Goal: Check status: Check status

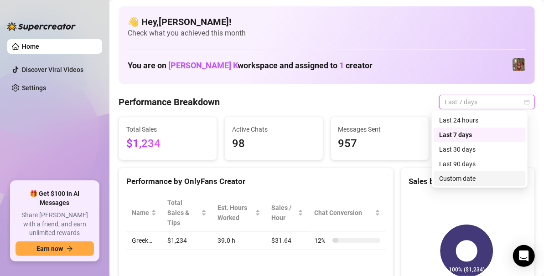
click at [454, 178] on div "Custom date" at bounding box center [479, 179] width 81 height 10
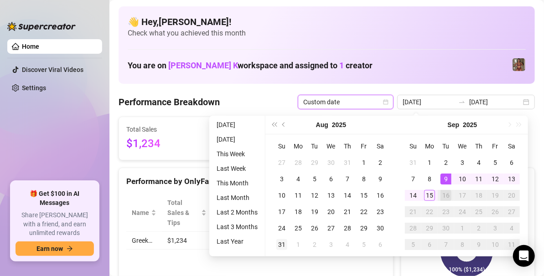
type input "[DATE]"
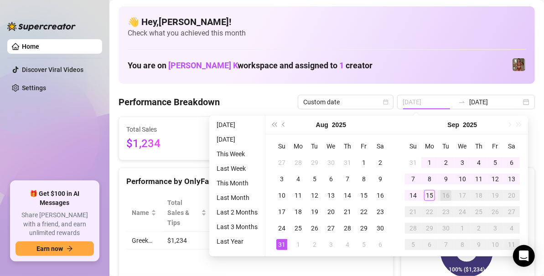
click at [276, 242] on div "31" at bounding box center [281, 244] width 11 height 11
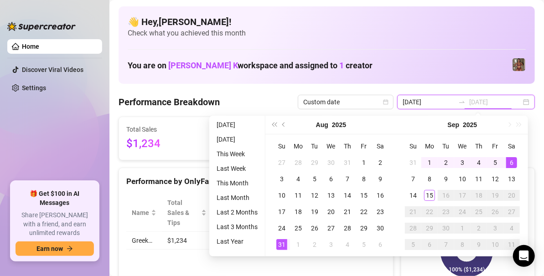
type input "[DATE]"
click at [511, 160] on div "6" at bounding box center [511, 162] width 11 height 11
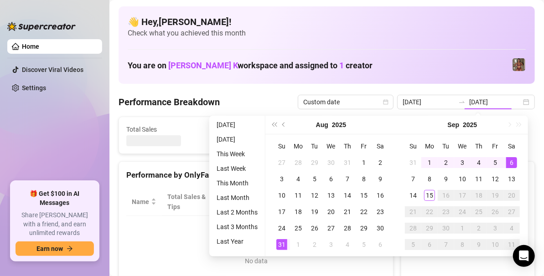
type input "[DATE]"
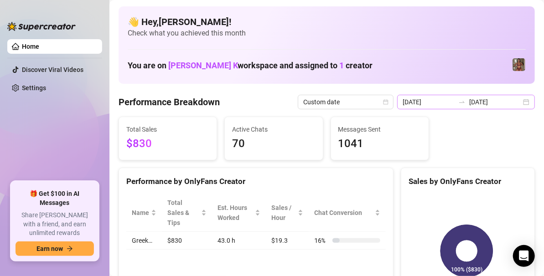
click at [515, 99] on div "[DATE] [DATE]" at bounding box center [466, 102] width 138 height 15
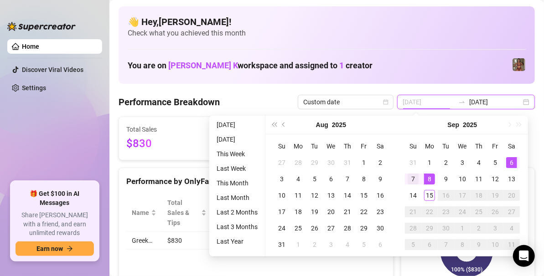
type input "[DATE]"
click at [412, 177] on div "7" at bounding box center [413, 179] width 11 height 11
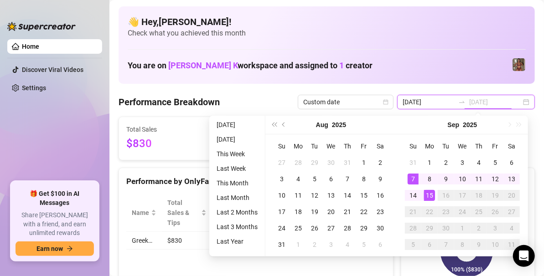
type input "[DATE]"
click at [432, 194] on div "15" at bounding box center [429, 195] width 11 height 11
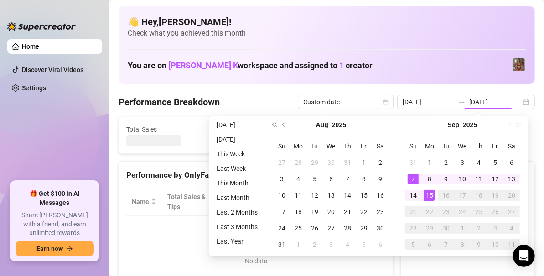
type input "[DATE]"
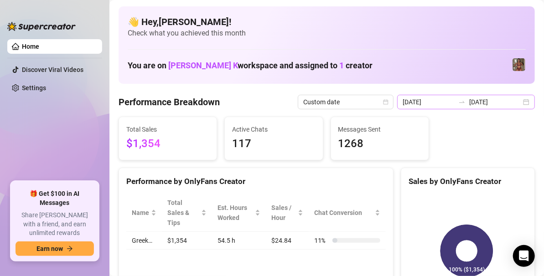
click at [520, 102] on div "[DATE] [DATE]" at bounding box center [466, 102] width 138 height 15
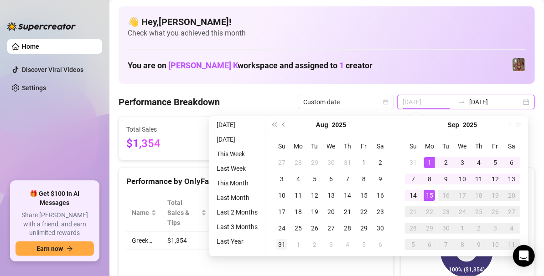
type input "[DATE]"
click at [279, 245] on div "31" at bounding box center [281, 244] width 11 height 11
type input "[DATE]"
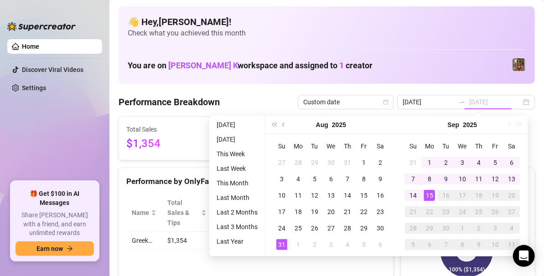
click at [426, 193] on div "15" at bounding box center [429, 195] width 11 height 11
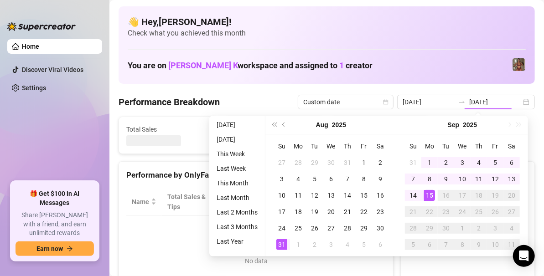
type input "[DATE]"
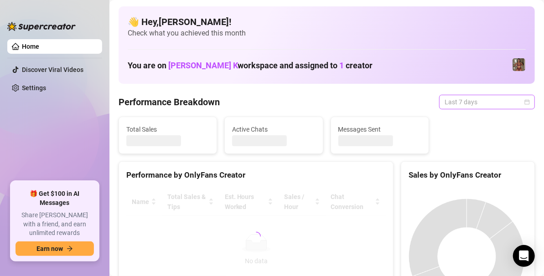
click at [473, 102] on span "Last 7 days" at bounding box center [486, 102] width 85 height 14
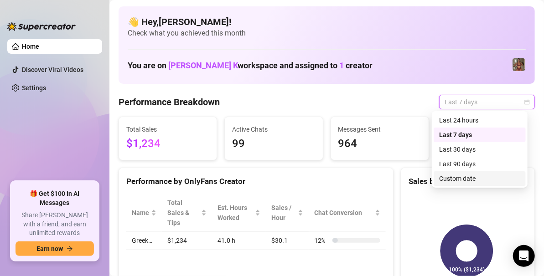
click at [458, 180] on div "Custom date" at bounding box center [479, 179] width 81 height 10
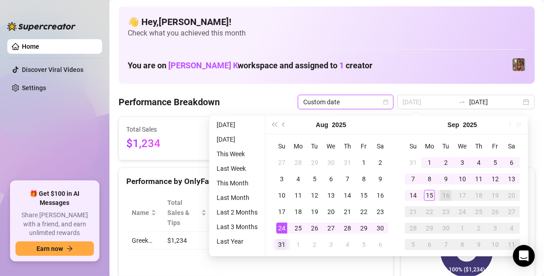
type input "[DATE]"
click at [278, 239] on div "31" at bounding box center [281, 244] width 11 height 11
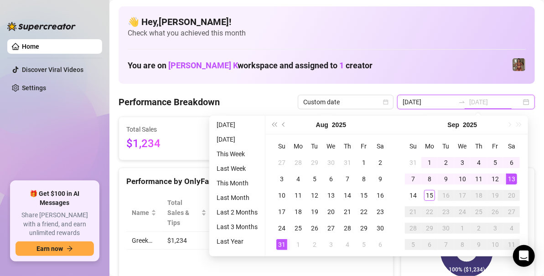
type input "2025-09-13"
click at [507, 178] on div "13" at bounding box center [511, 179] width 11 height 11
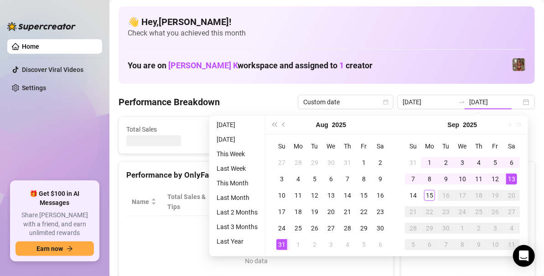
type input "[DATE]"
type input "2025-09-13"
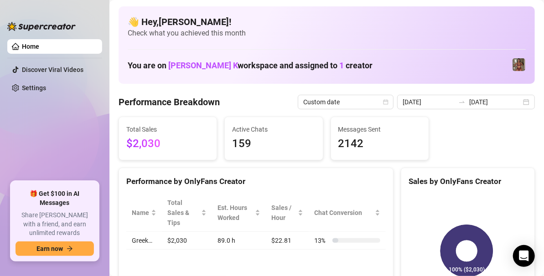
click at [519, 103] on div "2025-08-31 2025-09-13" at bounding box center [466, 102] width 138 height 15
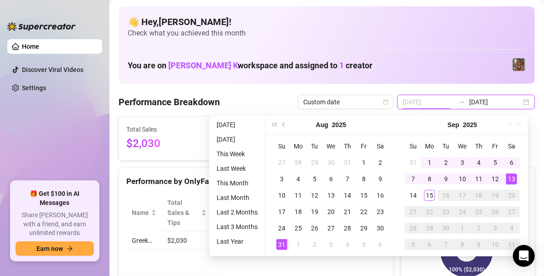
type input "[DATE]"
click at [278, 247] on div "31" at bounding box center [281, 244] width 11 height 11
type input "[DATE]"
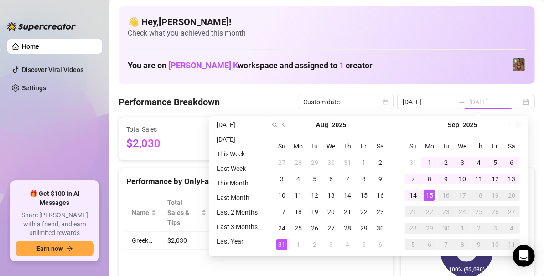
click at [427, 193] on div "15" at bounding box center [429, 195] width 11 height 11
type input "[DATE]"
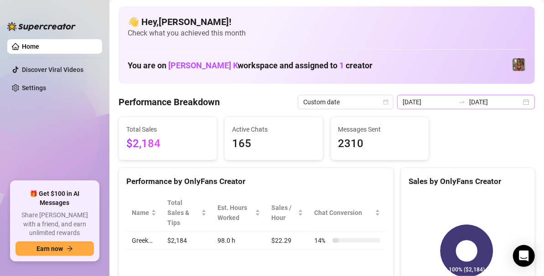
click at [509, 108] on div "2025-08-31 2025-09-15" at bounding box center [466, 102] width 138 height 15
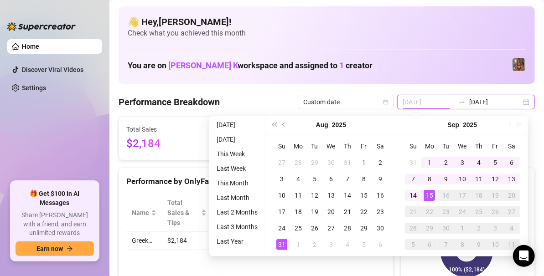
type input "[DATE]"
click at [280, 238] on td "31" at bounding box center [281, 245] width 16 height 16
type input "[DATE]"
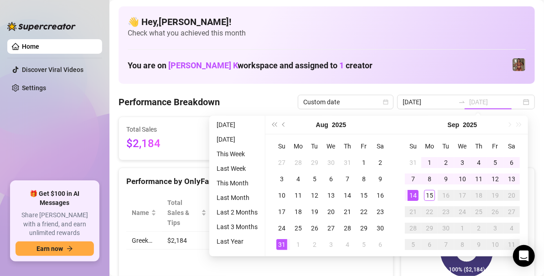
click at [415, 190] on div "14" at bounding box center [413, 195] width 11 height 11
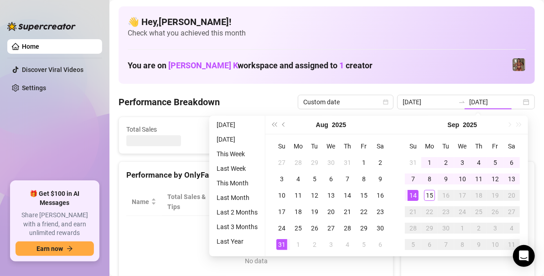
type input "[DATE]"
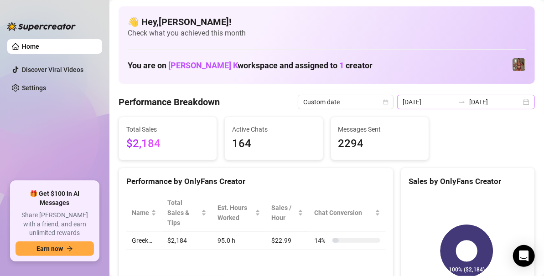
click at [515, 102] on div "2025-08-31 2025-09-14" at bounding box center [466, 102] width 138 height 15
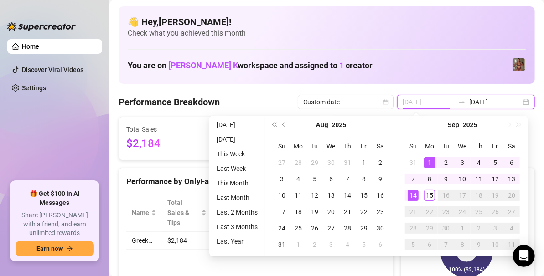
type input "[DATE]"
click at [427, 162] on div "1" at bounding box center [429, 162] width 11 height 11
type input "[DATE]"
click at [412, 199] on div "14" at bounding box center [413, 195] width 11 height 11
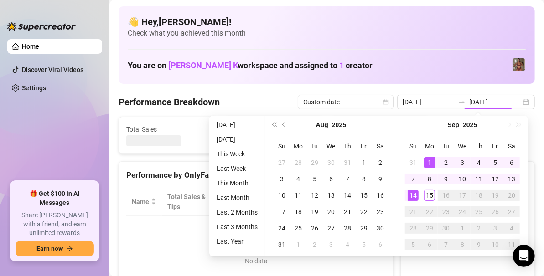
type input "[DATE]"
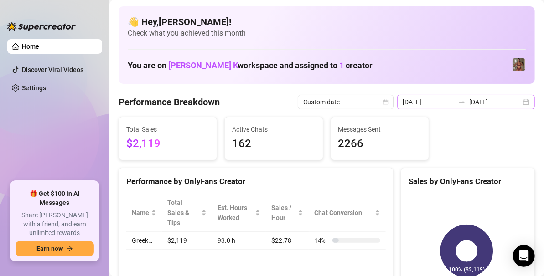
click at [517, 105] on div "2025-09-01 2025-09-14" at bounding box center [466, 102] width 138 height 15
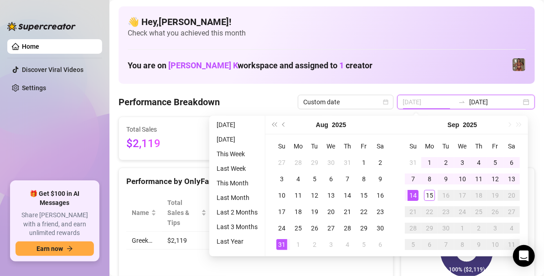
type input "[DATE]"
click at [282, 242] on div "31" at bounding box center [281, 244] width 11 height 11
click at [403, 191] on div "Su Mo Tu We Th Fr Sa 31 1 2 3 4 5 6 7 8 9 10 11 12 13 14 15 16 17 18 19 20 21 2…" at bounding box center [462, 195] width 131 height 122
type input "[DATE]"
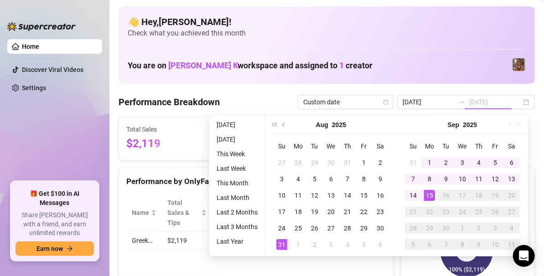
click at [426, 193] on div "15" at bounding box center [429, 195] width 11 height 11
type input "[DATE]"
